Goal: Find specific page/section: Find specific page/section

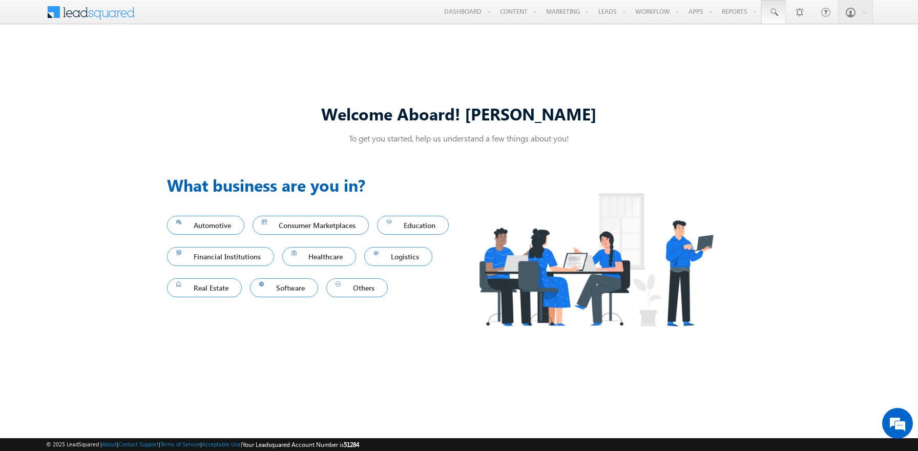
click at [774, 12] on span at bounding box center [774, 12] width 10 height 10
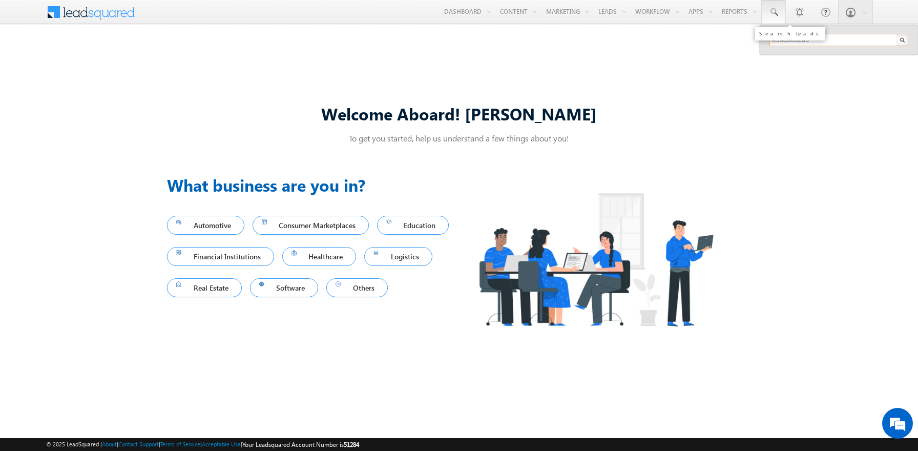
type input "8933505185"
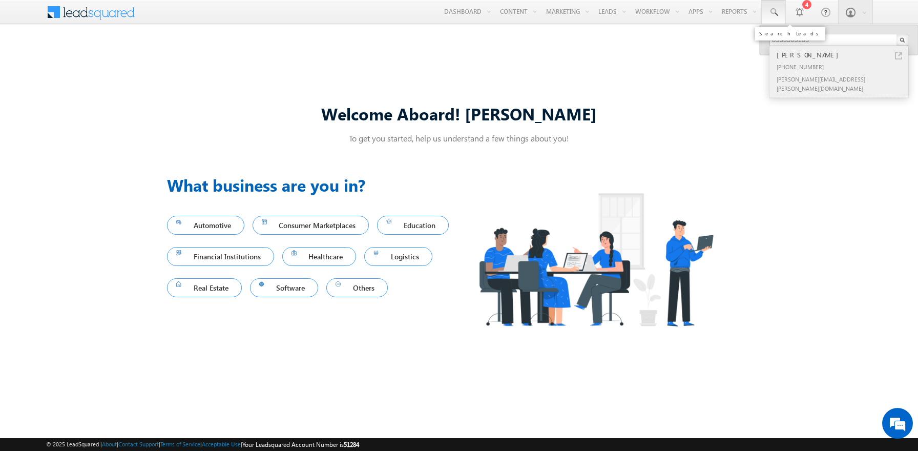
click at [843, 55] on div "[PERSON_NAME]" at bounding box center [843, 54] width 137 height 11
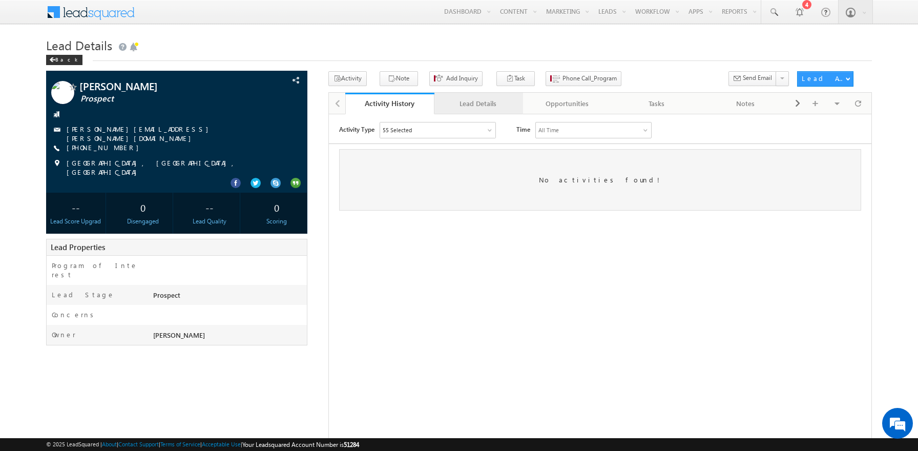
click at [478, 104] on div "Lead Details" at bounding box center [479, 103] width 72 height 12
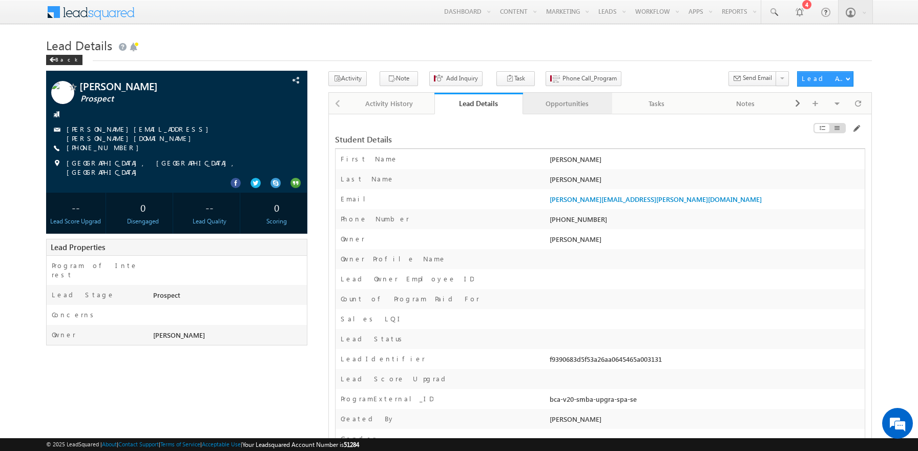
click at [567, 104] on div "Opportunities" at bounding box center [567, 103] width 72 height 12
